Goal: Information Seeking & Learning: Stay updated

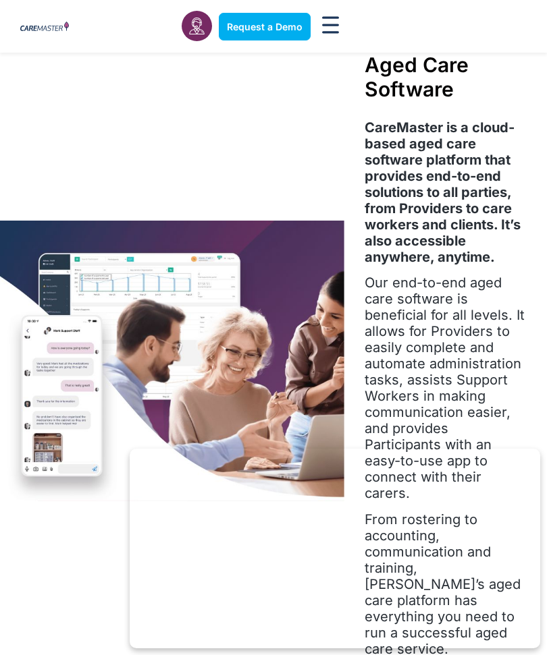
click at [328, 30] on icon "Menu Toggle" at bounding box center [330, 25] width 17 height 18
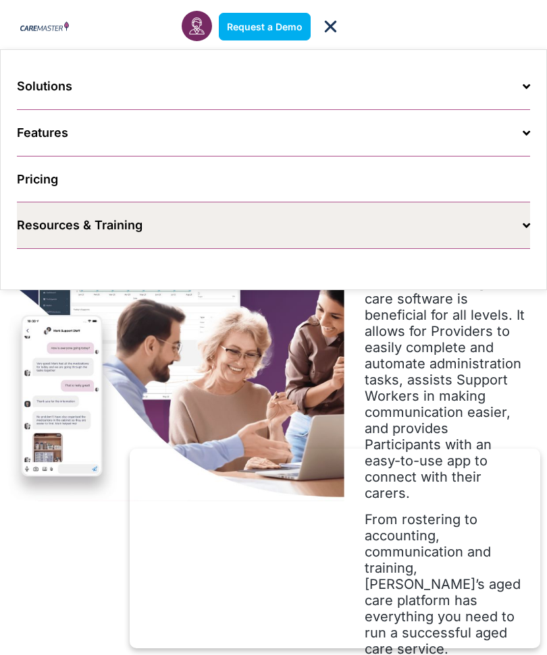
click at [55, 213] on link "Resources & Training" at bounding box center [273, 225] width 513 height 47
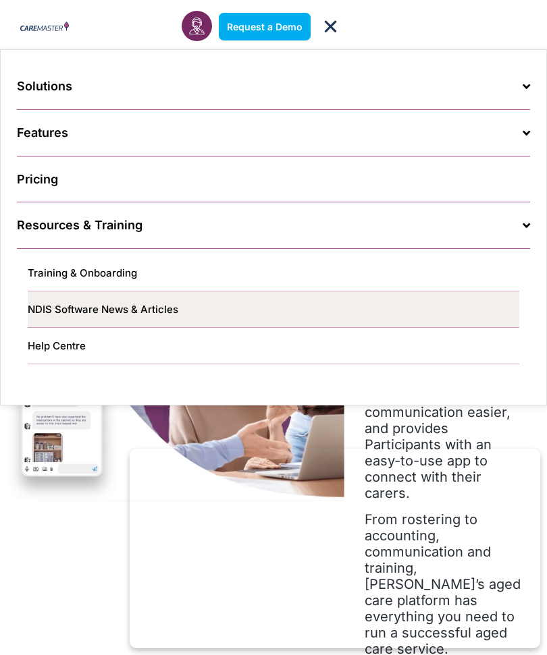
click at [100, 315] on link "NDIS Software News & Articles" at bounding box center [273, 310] width 491 height 36
